Goal: Communication & Community: Ask a question

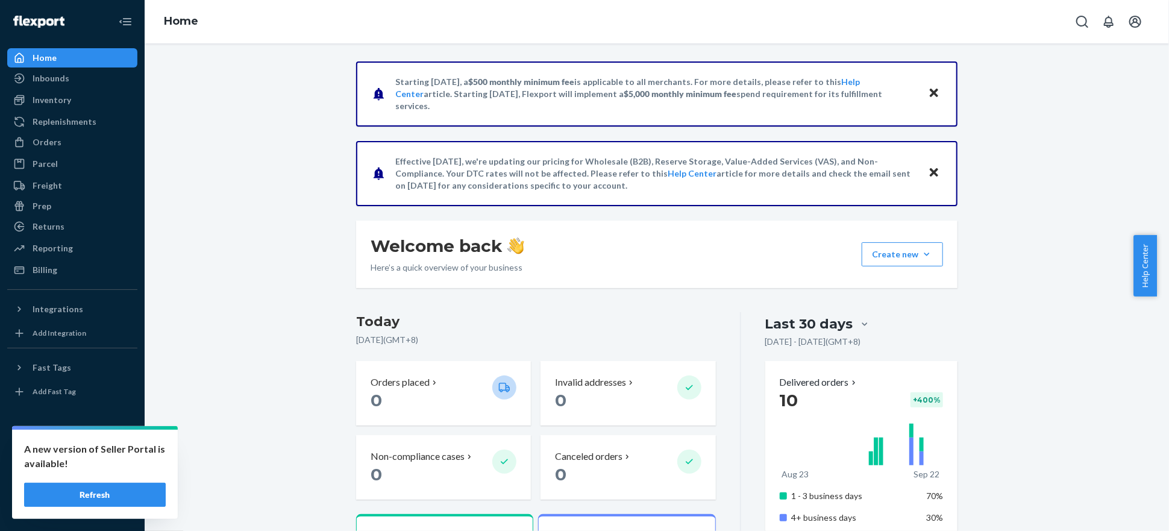
scroll to position [424, 0]
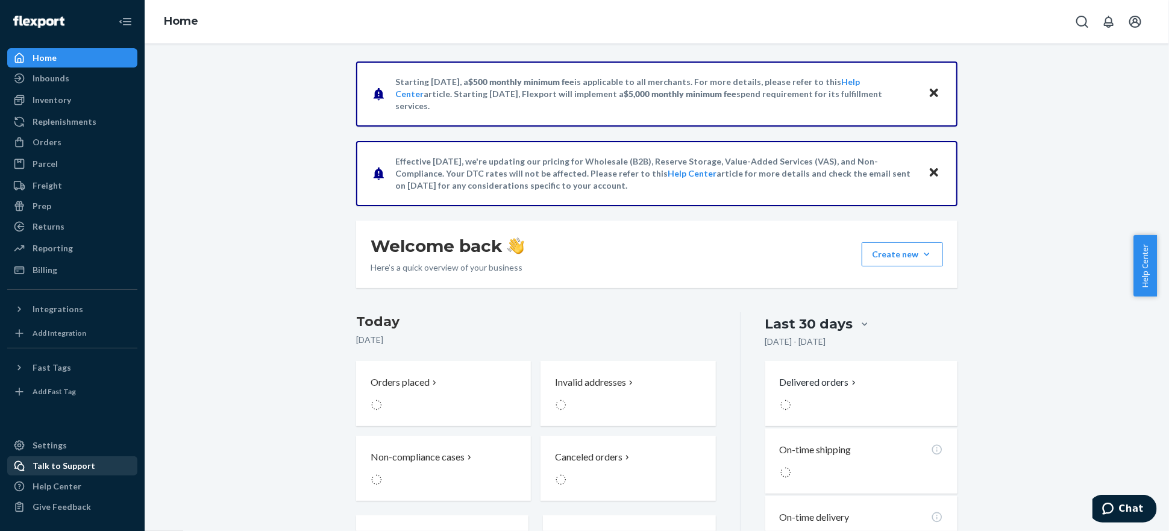
click at [69, 466] on div "Talk to Support" at bounding box center [64, 466] width 63 height 12
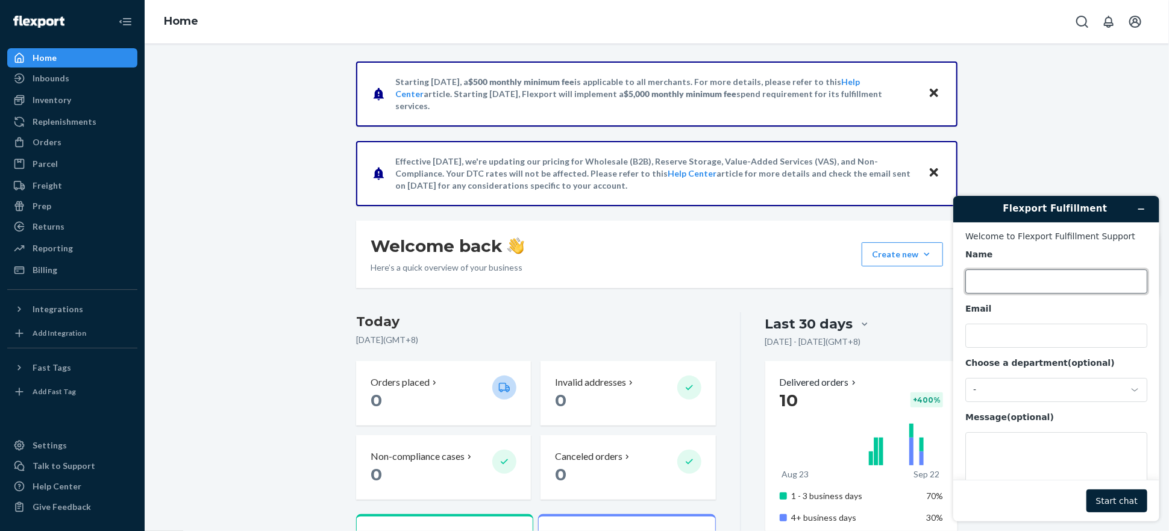
click at [1006, 285] on input "Name" at bounding box center [1056, 281] width 182 height 24
type input "[PERSON_NAME]"
click at [1013, 338] on input "Email" at bounding box center [1056, 335] width 182 height 24
type input "[EMAIL_ADDRESS][DOMAIN_NAME]"
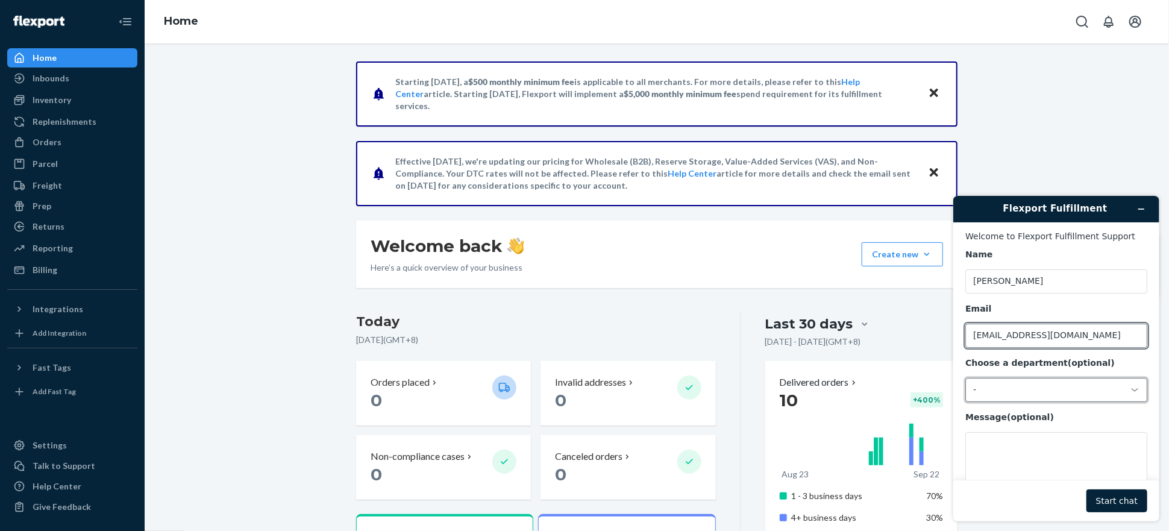
click at [991, 382] on div "-" at bounding box center [1056, 389] width 182 height 24
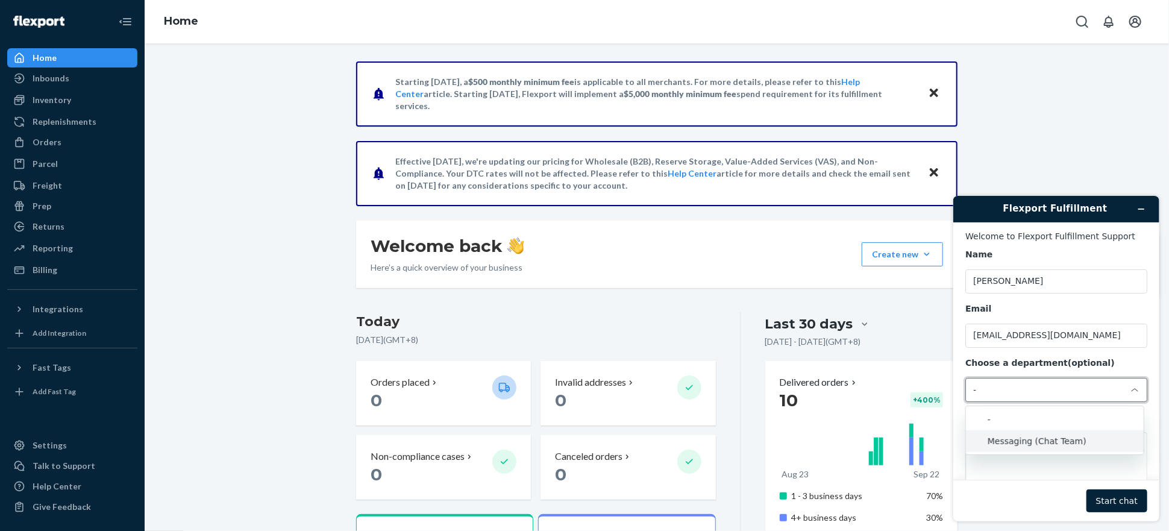
click at [1037, 439] on li "Messaging (Chat Team)" at bounding box center [1055, 441] width 178 height 22
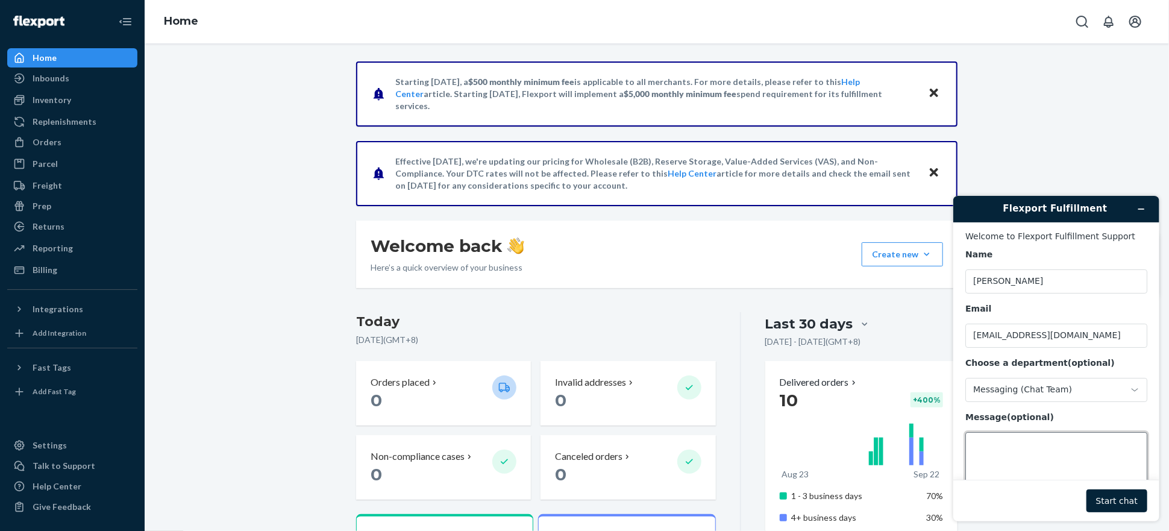
click at [1032, 446] on textarea "Message (optional)" at bounding box center [1056, 466] width 182 height 68
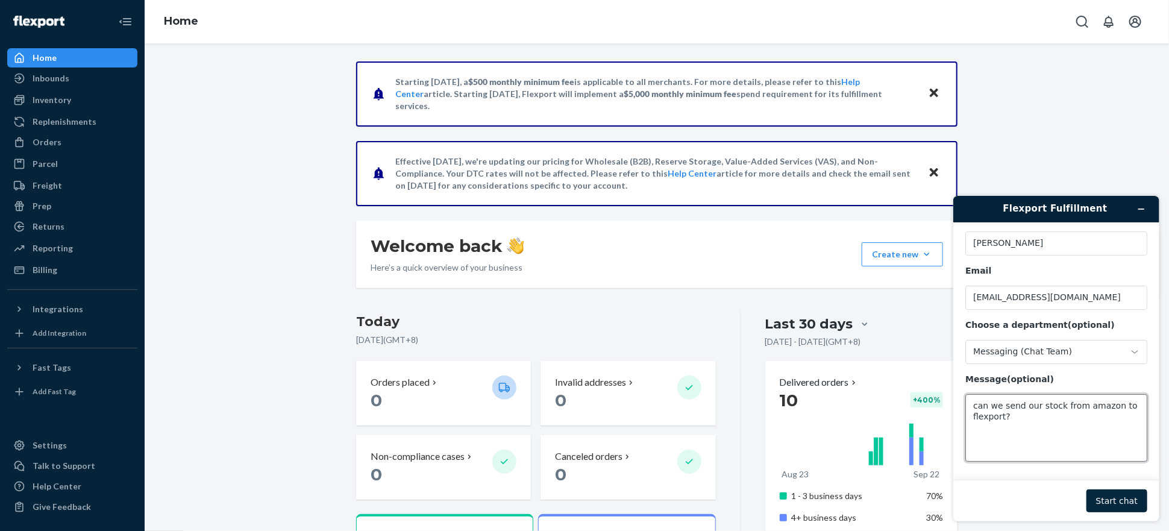
type textarea "can we send our stock from amazon to flexport?"
click at [1107, 504] on button "Start chat" at bounding box center [1116, 500] width 61 height 23
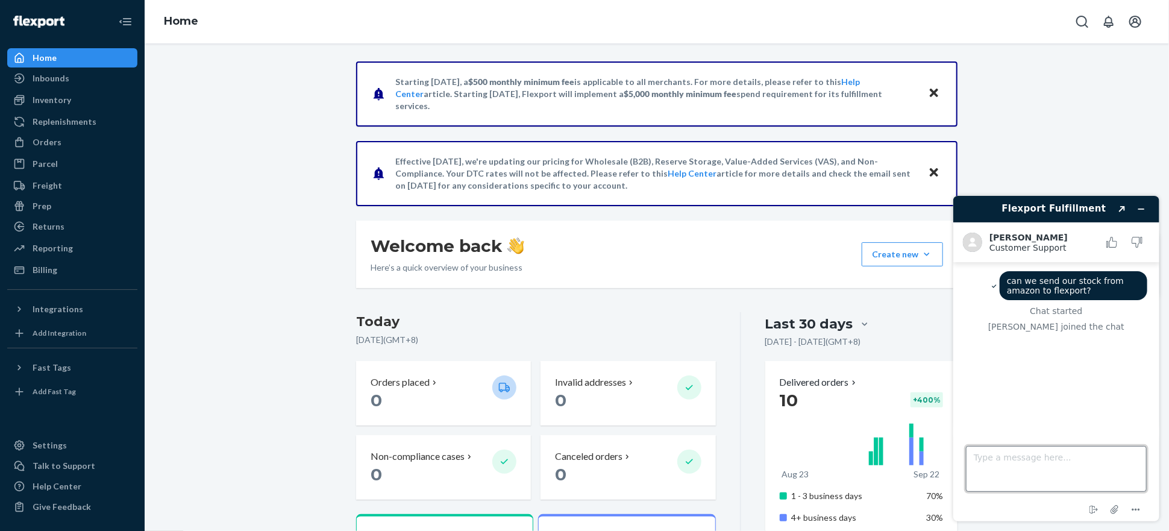
click at [1029, 466] on textarea "Type a message here..." at bounding box center [1056, 468] width 181 height 46
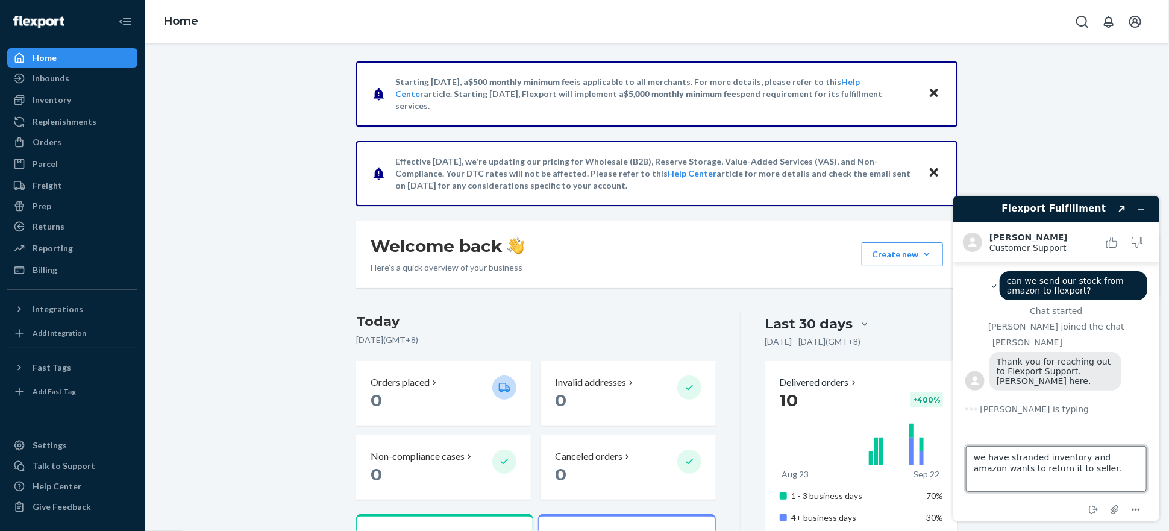
type textarea "we have stranded inventory and amazon wants to return it to seller."
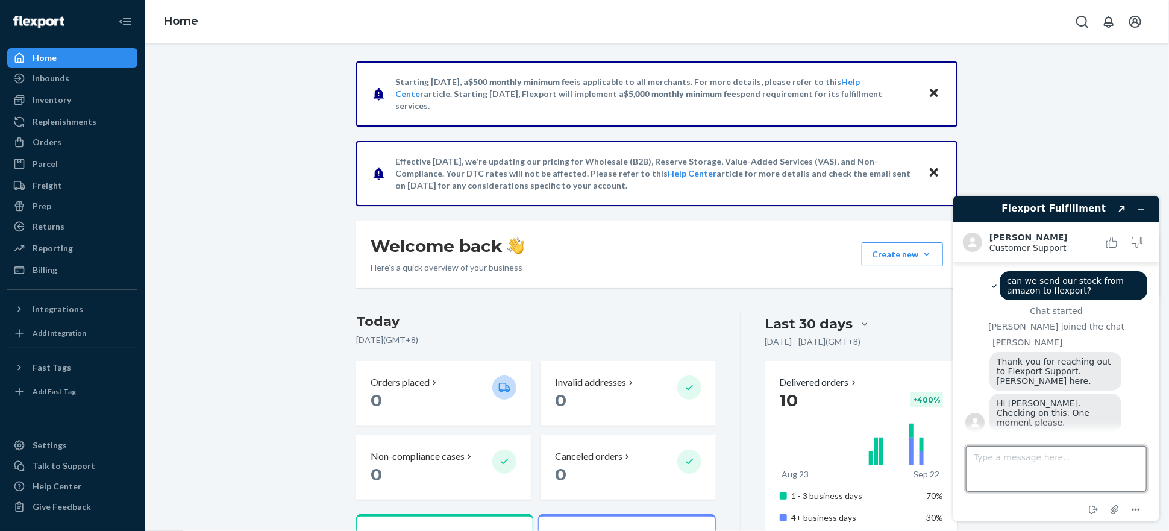
scroll to position [25, 0]
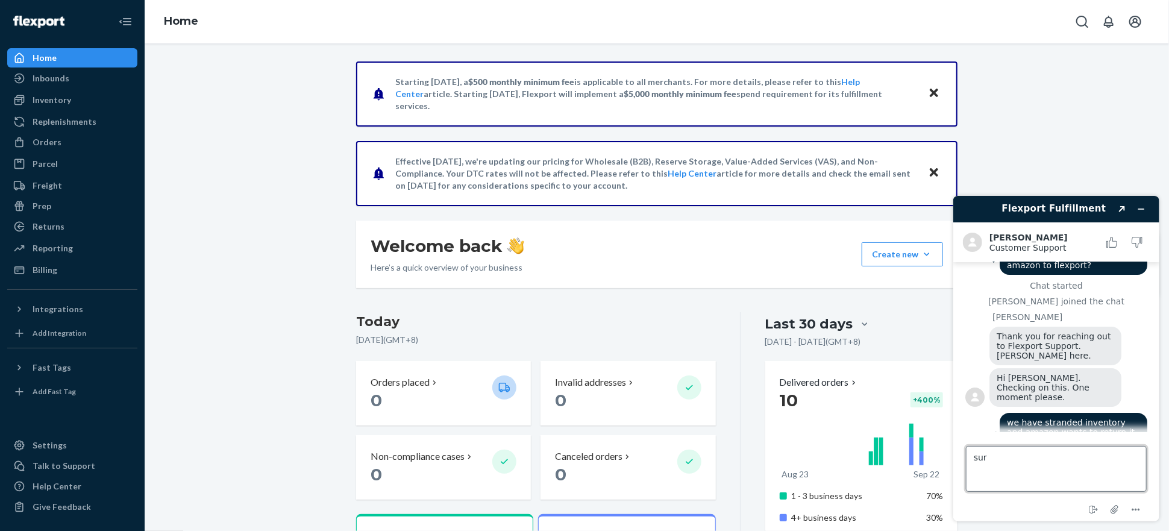
type textarea "sure"
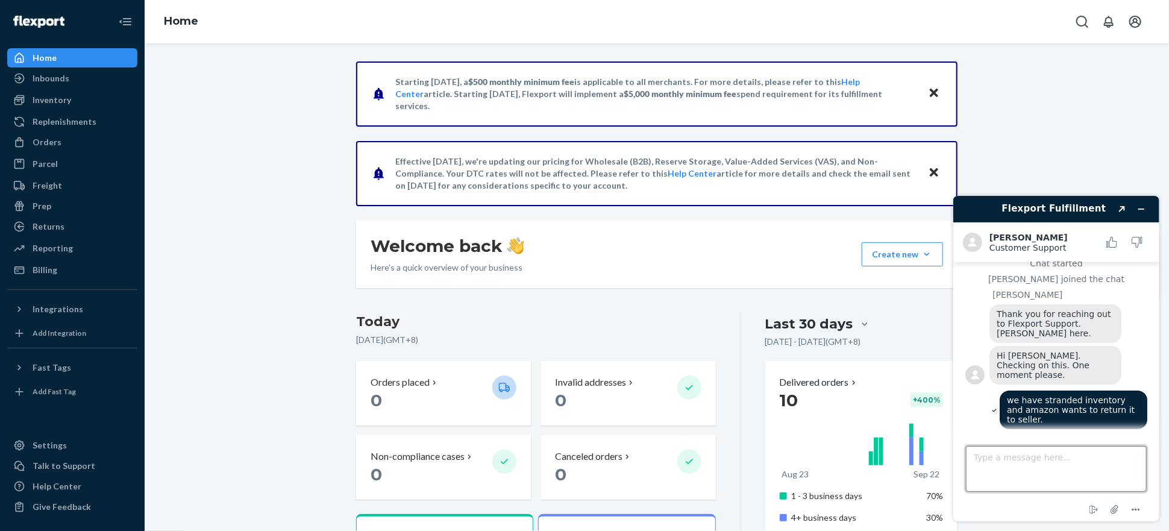
scroll to position [168, 0]
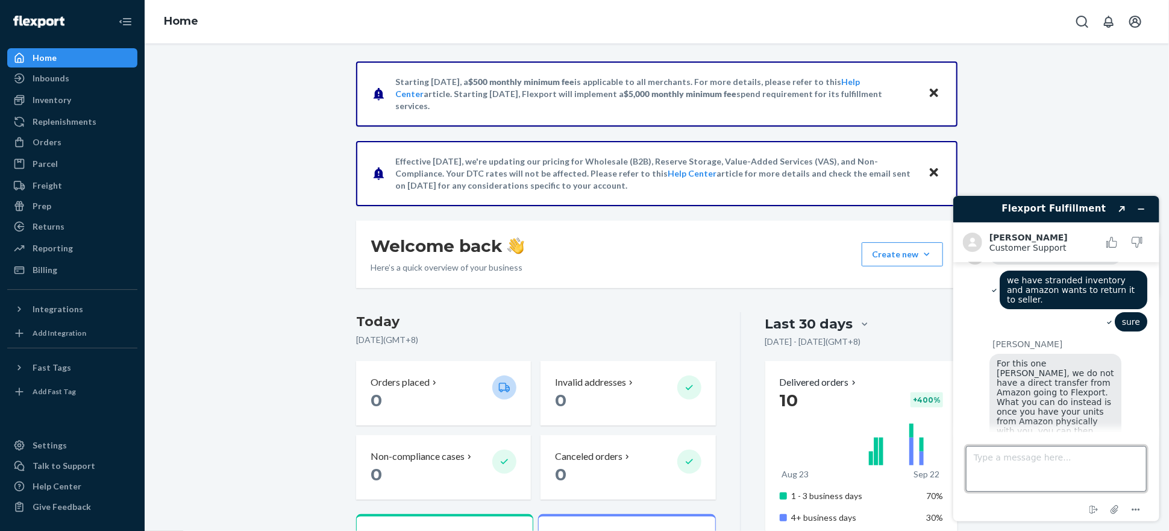
click at [1078, 450] on textarea "Type a message here..." at bounding box center [1056, 468] width 181 height 46
drag, startPoint x: 1017, startPoint y: 343, endPoint x: 1088, endPoint y: 346, distance: 71.8
click at [1088, 358] on span "For this one [PERSON_NAME], we do not have a direct transfer from Amazon going …" at bounding box center [1056, 411] width 120 height 106
drag, startPoint x: 1010, startPoint y: 376, endPoint x: 1060, endPoint y: 384, distance: 50.0
click at [1060, 384] on span "For this one [PERSON_NAME], we do not have a direct transfer from Amazon going …" at bounding box center [1056, 411] width 120 height 106
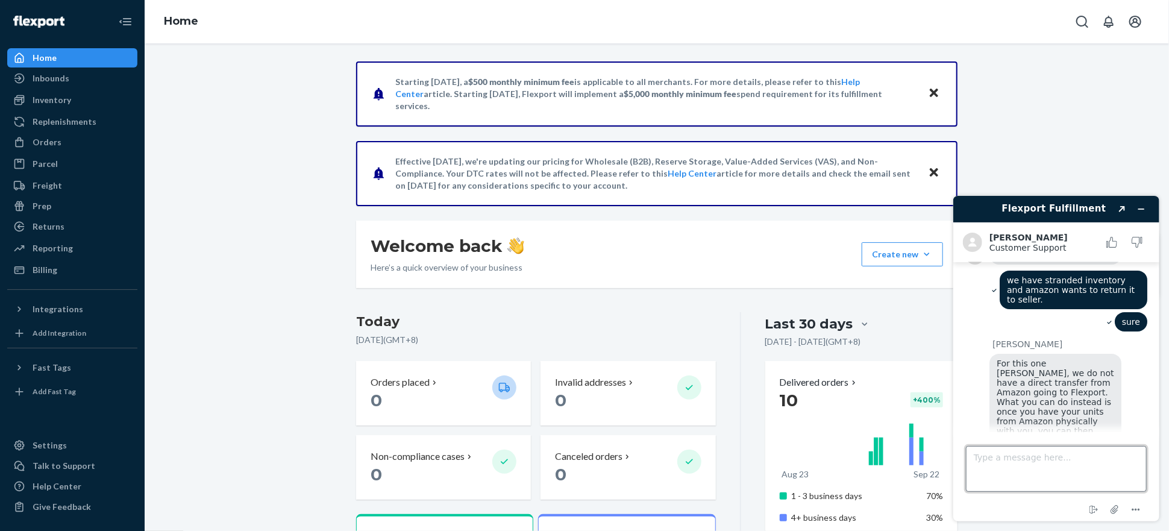
click at [1072, 464] on textarea "Type a message here..." at bounding box center [1056, 468] width 181 height 46
type textarea "so we need them to be shipped to our warehouse first?"
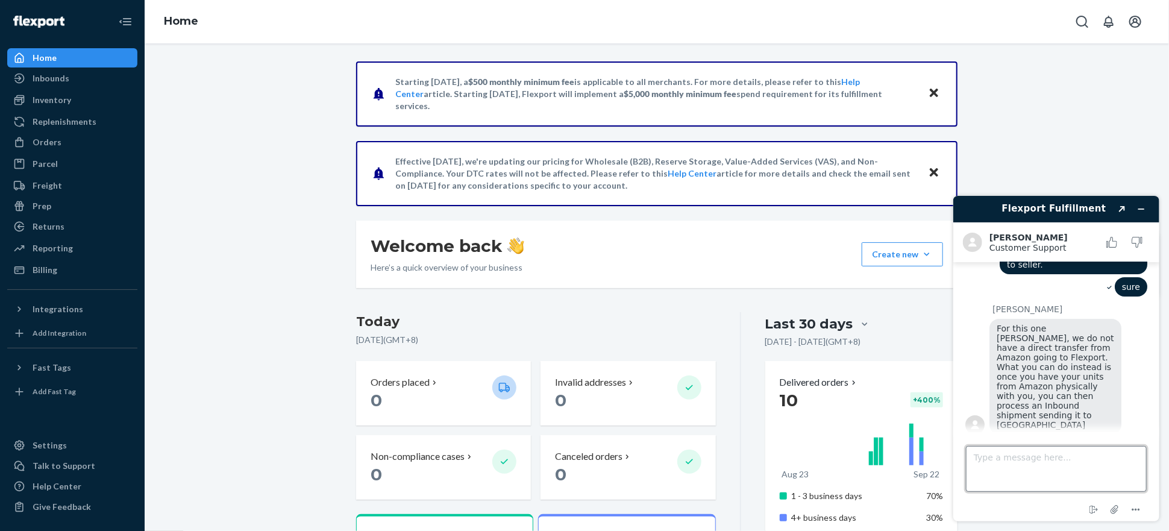
scroll to position [246, 0]
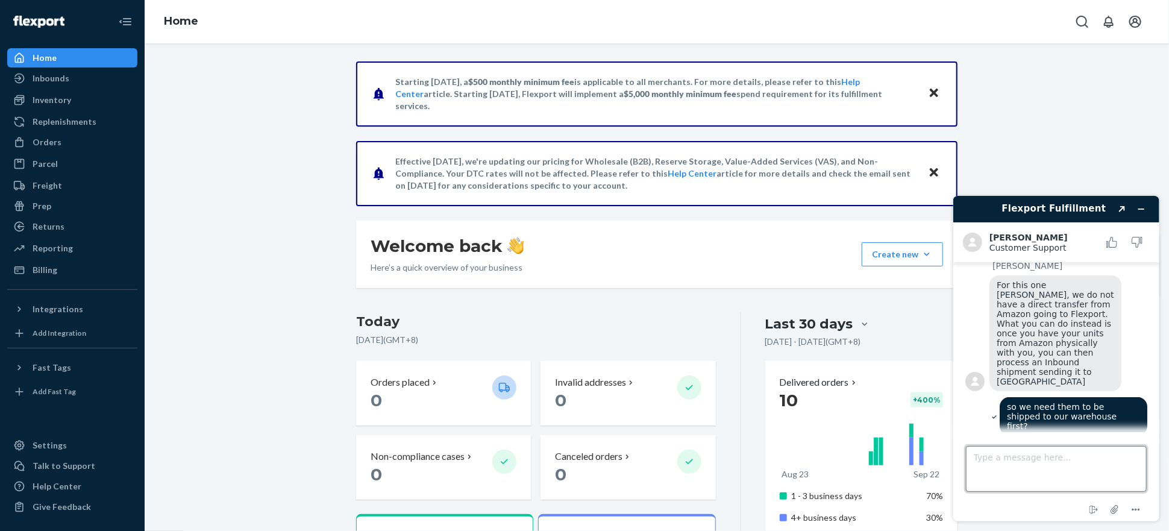
click at [1034, 466] on textarea "Type a message here..." at bounding box center [1056, 468] width 181 height 46
type textarea ":"
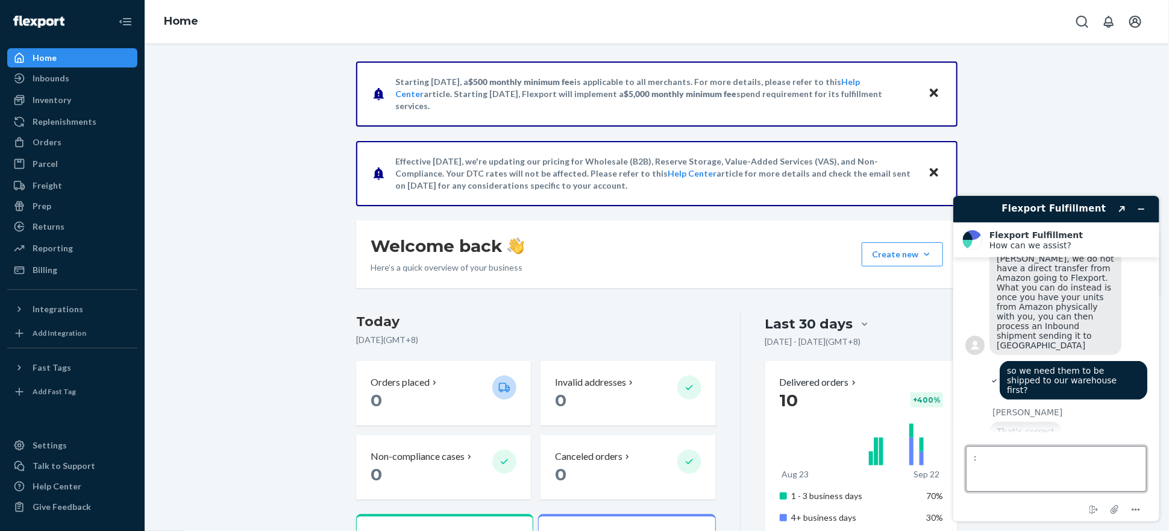
scroll to position [426, 0]
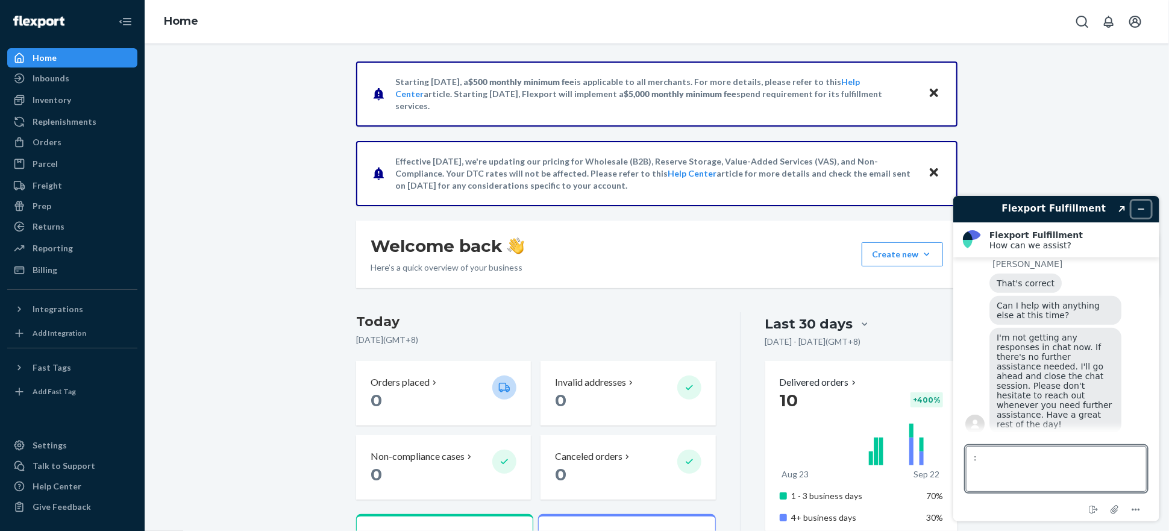
click at [1144, 204] on icon "Minimize widget" at bounding box center [1141, 208] width 8 height 8
